Goal: Complete application form: Complete application form

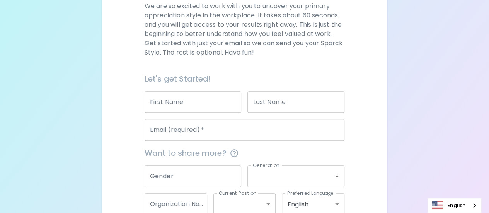
scroll to position [164, 0]
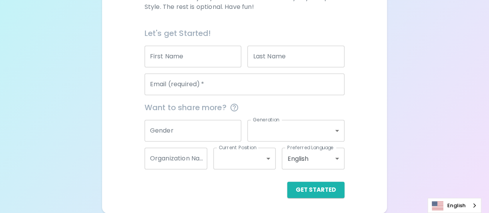
click at [179, 55] on input "First Name" at bounding box center [193, 57] width 97 height 22
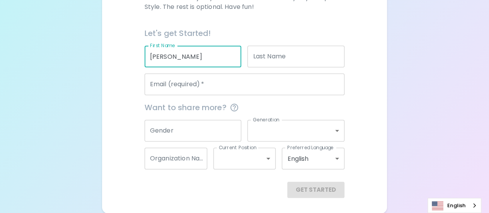
type input "[PERSON_NAME]"
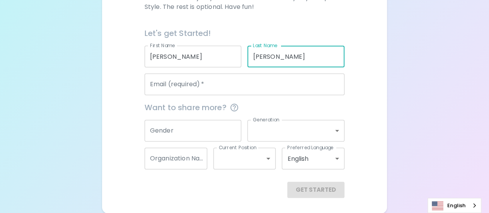
type input "[PERSON_NAME]"
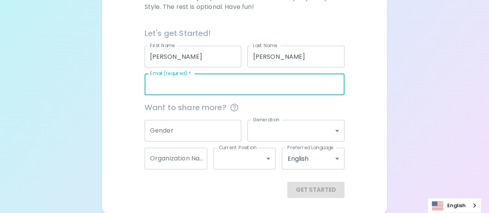
click at [186, 87] on input "Email (required)   *" at bounding box center [245, 84] width 200 height 22
click at [203, 74] on input "Email (required)   *" at bounding box center [245, 84] width 200 height 22
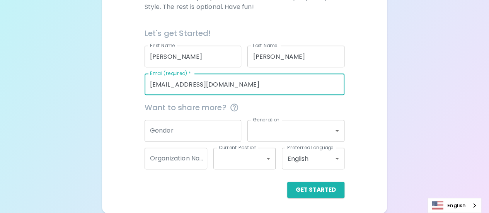
type input "[EMAIL_ADDRESS][DOMAIN_NAME]"
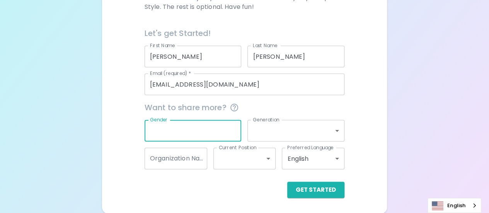
type input "f"
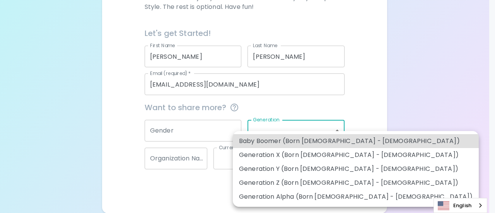
click at [273, 132] on body "Sparck Appreciation Style Quiz We are so excited to work with you to uncover yo…" at bounding box center [247, 25] width 495 height 378
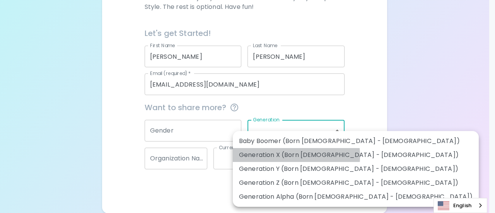
click at [272, 154] on li "Generation X (Born [DEMOGRAPHIC_DATA] - [DEMOGRAPHIC_DATA])" at bounding box center [356, 155] width 246 height 14
type input "generation_x"
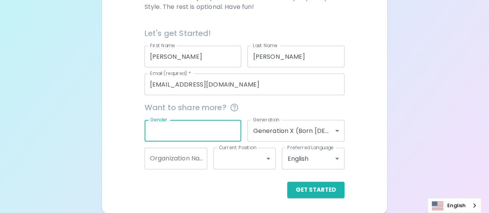
click at [224, 137] on input "Gender" at bounding box center [193, 131] width 97 height 22
type input "[DEMOGRAPHIC_DATA]"
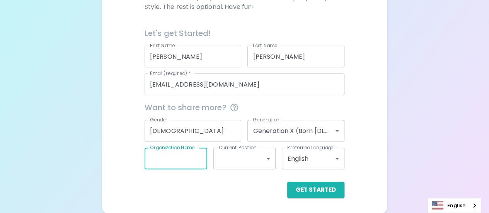
click at [195, 155] on input "Organization Name" at bounding box center [176, 159] width 63 height 22
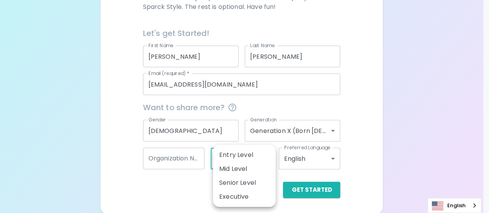
click at [271, 164] on body "Sparck Appreciation Style Quiz We are so excited to work with you to uncover yo…" at bounding box center [244, 25] width 489 height 378
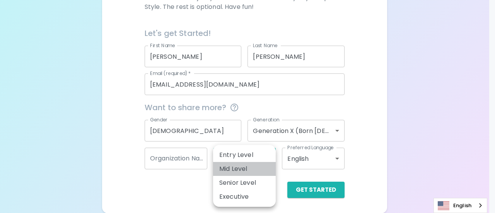
click at [271, 164] on li "Mid Level" at bounding box center [244, 169] width 63 height 14
type input "mid_level"
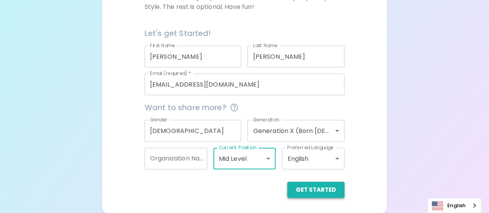
click at [324, 188] on button "Get Started" at bounding box center [315, 190] width 57 height 16
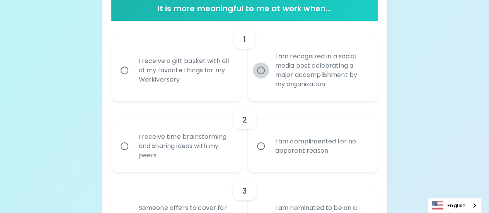
click at [261, 71] on input "I am recognized in a social media post celebrating a major accomplishment by my…" at bounding box center [261, 70] width 16 height 16
radio input "true"
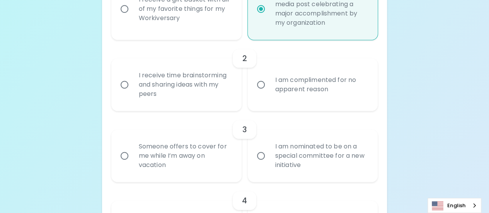
scroll to position [226, 0]
click at [126, 83] on input "I receive time brainstorming and sharing ideas with my peers" at bounding box center [124, 84] width 16 height 16
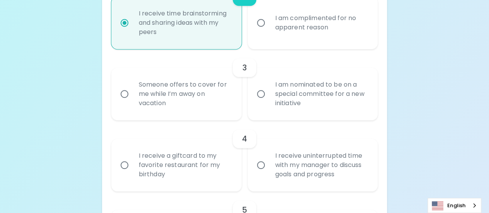
scroll to position [288, 0]
radio input "true"
click at [258, 94] on input "I am nominated to be on a special committee for a new initiative" at bounding box center [261, 93] width 16 height 16
radio input "false"
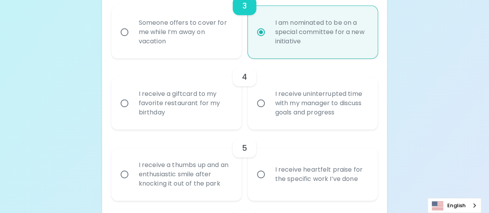
scroll to position [350, 0]
radio input "true"
click at [125, 102] on input "I receive a giftcard to my favorite restaurant for my birthday" at bounding box center [124, 103] width 16 height 16
radio input "false"
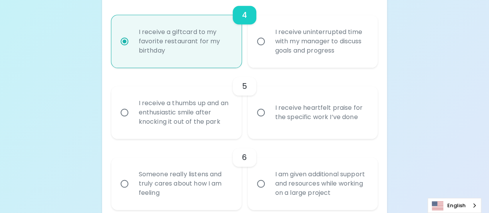
scroll to position [412, 0]
radio input "true"
click at [262, 113] on input "I receive heartfelt praise for the specific work I’ve done" at bounding box center [261, 112] width 16 height 16
radio input "false"
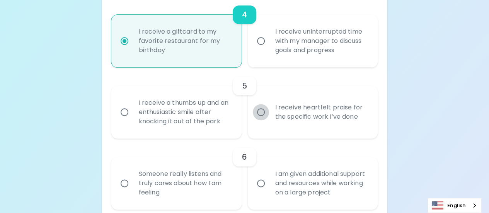
radio input "false"
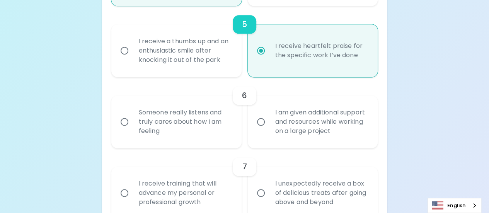
scroll to position [474, 0]
radio input "true"
click at [123, 123] on input "Someone really listens and truly cares about how I am feeling" at bounding box center [124, 121] width 16 height 16
radio input "false"
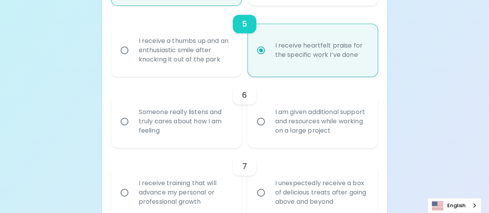
radio input "false"
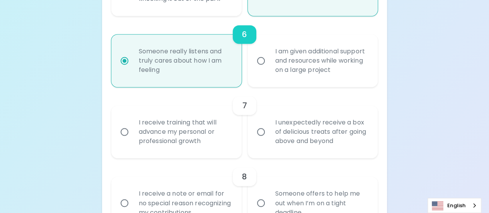
scroll to position [536, 0]
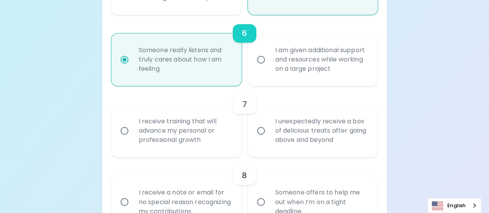
radio input "true"
click at [125, 125] on input "I receive training that will advance my personal or professional growth" at bounding box center [124, 131] width 16 height 16
radio input "false"
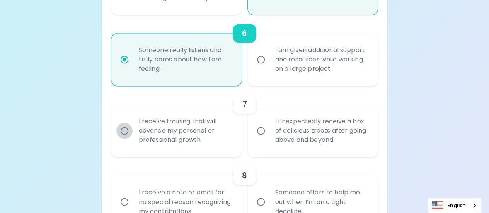
radio input "false"
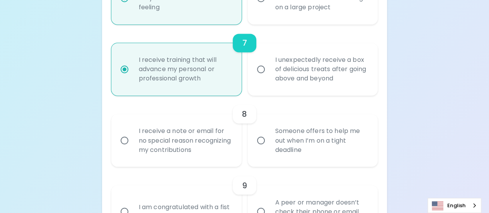
scroll to position [597, 0]
radio input "true"
click at [260, 139] on input "Someone offers to help me out when I’m on a tight deadline" at bounding box center [261, 140] width 16 height 16
radio input "false"
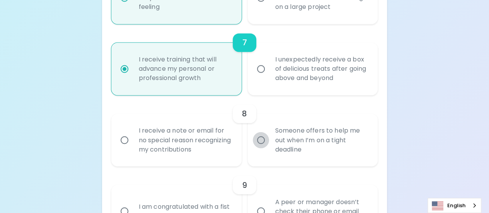
radio input "false"
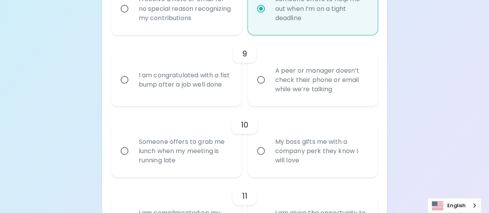
scroll to position [735, 0]
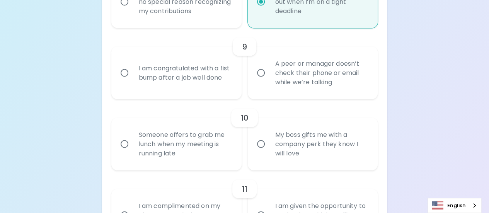
radio input "true"
click at [123, 73] on input "I am congratulated with a fist bump after a job well done" at bounding box center [124, 73] width 16 height 16
radio input "false"
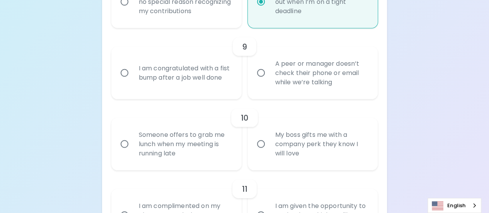
radio input "false"
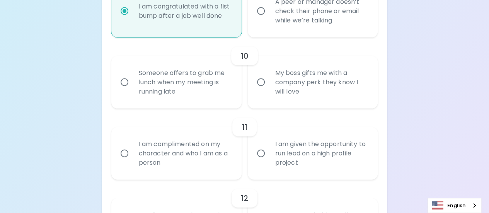
scroll to position [797, 0]
radio input "true"
click at [125, 78] on input "Someone offers to grab me lunch when my meeting is running late" at bounding box center [124, 82] width 16 height 16
radio input "false"
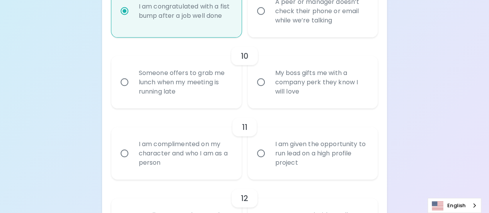
radio input "false"
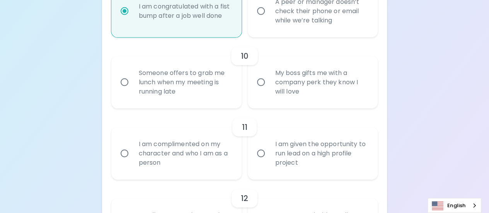
radio input "false"
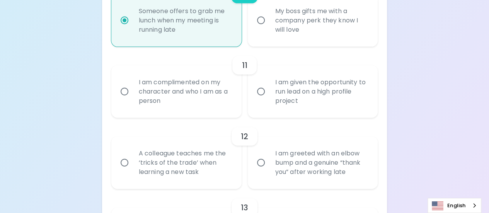
scroll to position [859, 0]
radio input "true"
click at [263, 89] on input "I am given the opportunity to run lead on a high profile project" at bounding box center [261, 92] width 16 height 16
radio input "false"
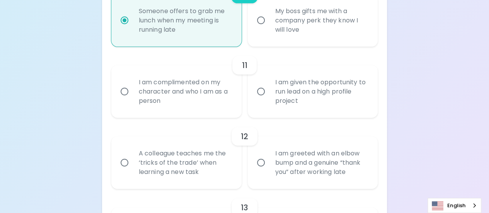
radio input "false"
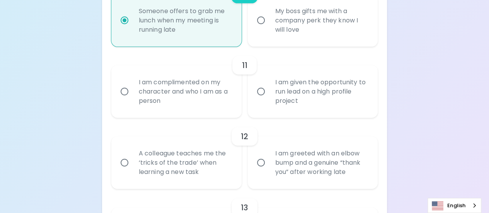
radio input "false"
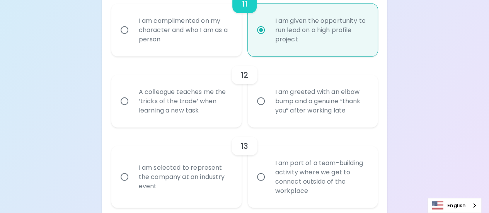
scroll to position [921, 0]
radio input "true"
click at [125, 101] on input "A colleague teaches me the ‘tricks of the trade’ when learning a new task" at bounding box center [124, 101] width 16 height 16
radio input "false"
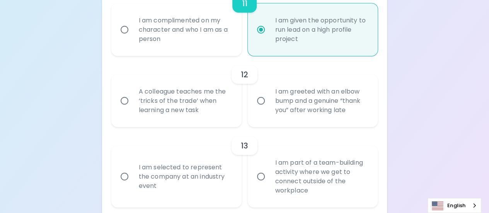
radio input "false"
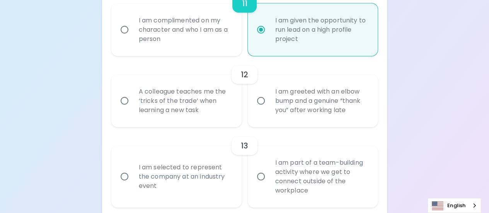
radio input "false"
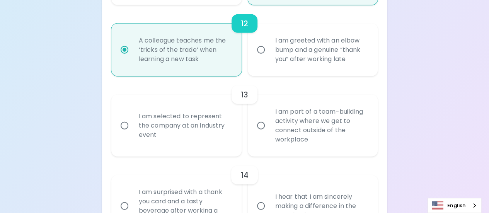
scroll to position [983, 0]
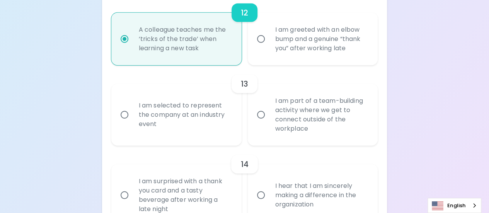
radio input "true"
click at [262, 114] on input "I am part of a team-building activity where we get to connect outside of the wo…" at bounding box center [261, 115] width 16 height 16
radio input "false"
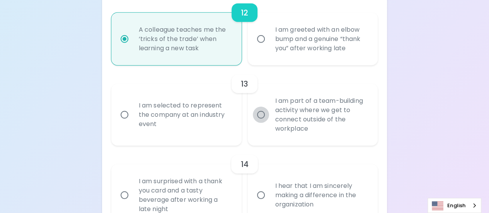
radio input "false"
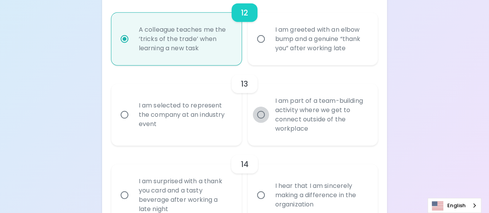
radio input "false"
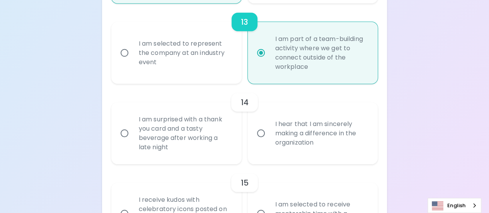
scroll to position [1045, 0]
radio input "true"
click at [124, 53] on input "I am selected to represent the company at an industry event" at bounding box center [124, 53] width 16 height 16
radio input "false"
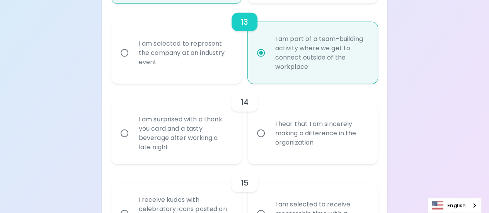
radio input "false"
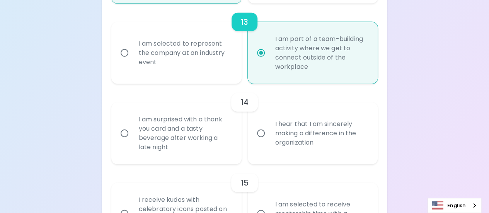
radio input "false"
radio input "true"
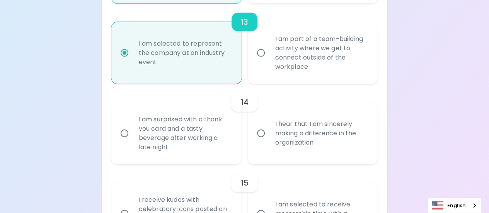
radio input "true"
click at [124, 135] on input "I am surprised with a thank you card and a tasty beverage after working a late …" at bounding box center [124, 133] width 16 height 16
radio input "false"
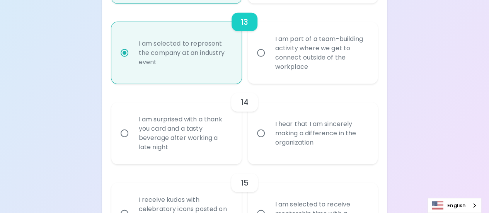
radio input "false"
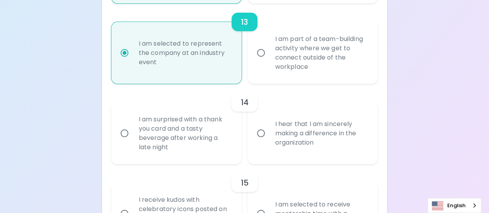
radio input "false"
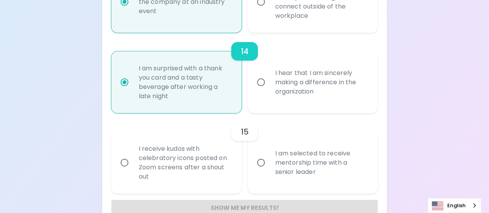
scroll to position [1107, 0]
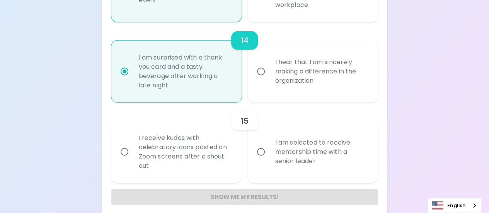
radio input "true"
click at [261, 152] on input "I am selected to receive mentorship time with a senior leader" at bounding box center [261, 152] width 16 height 16
radio input "false"
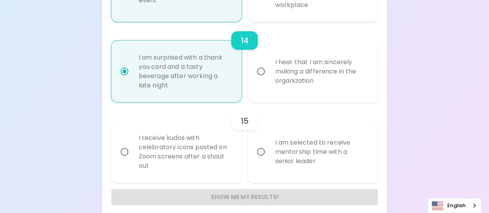
radio input "false"
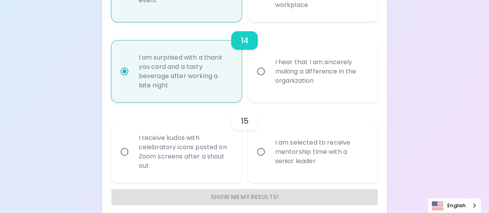
radio input "false"
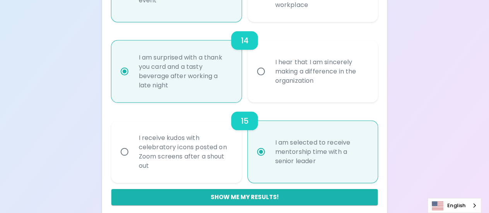
scroll to position [1114, 0]
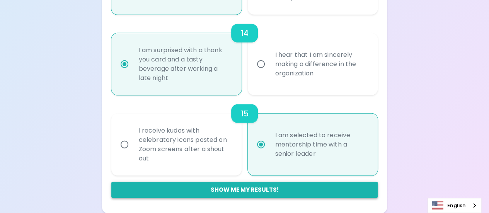
radio input "true"
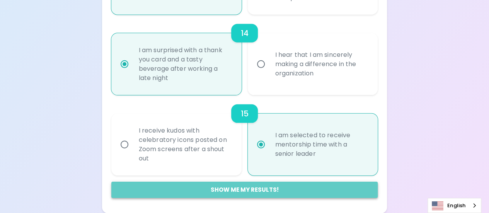
click at [261, 189] on button "Show me my results!" at bounding box center [244, 190] width 267 height 16
radio input "false"
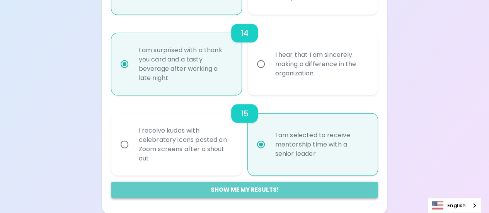
radio input "false"
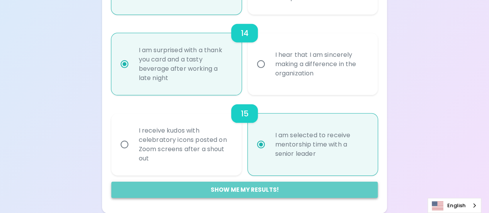
radio input "false"
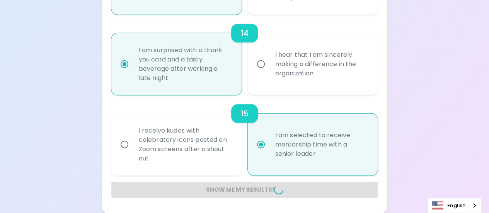
radio input "false"
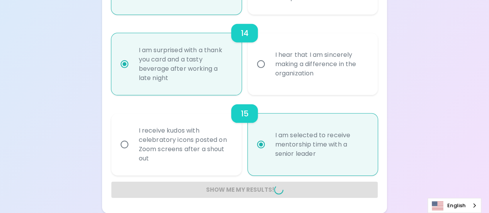
radio input "false"
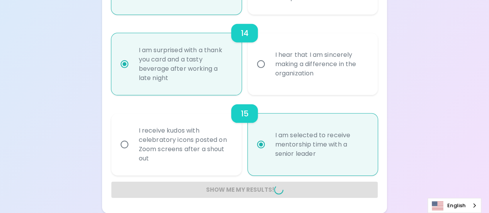
radio input "false"
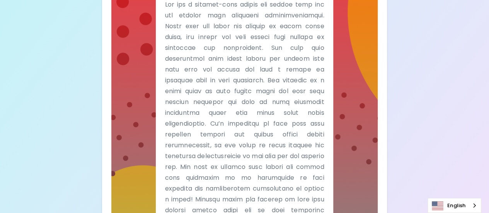
scroll to position [306, 0]
